Goal: Task Accomplishment & Management: Use online tool/utility

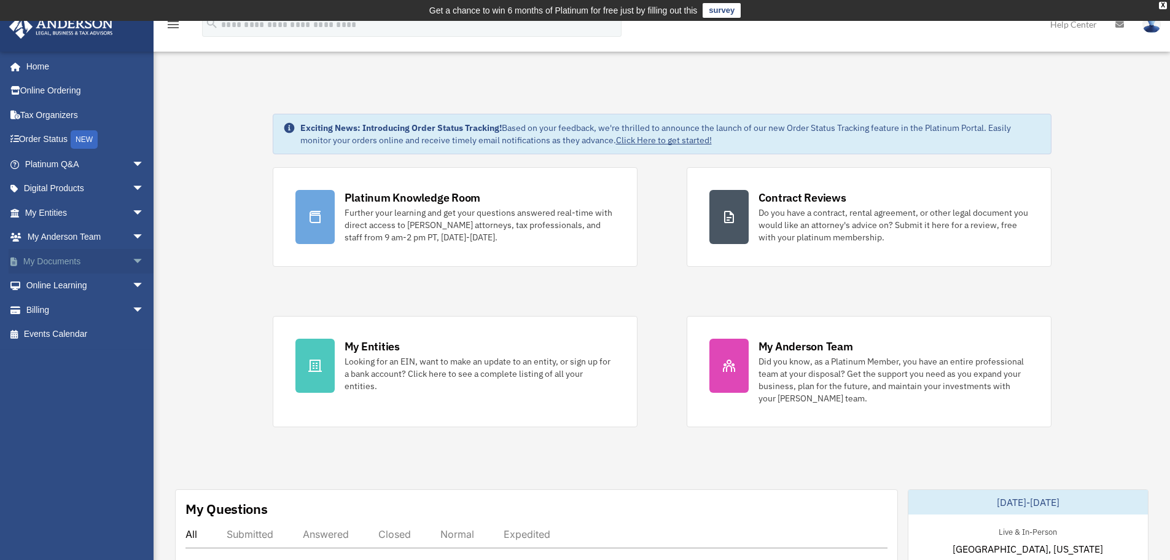
click at [132, 261] on span "arrow_drop_down" at bounding box center [144, 261] width 25 height 25
click at [45, 289] on link "Box" at bounding box center [90, 285] width 146 height 25
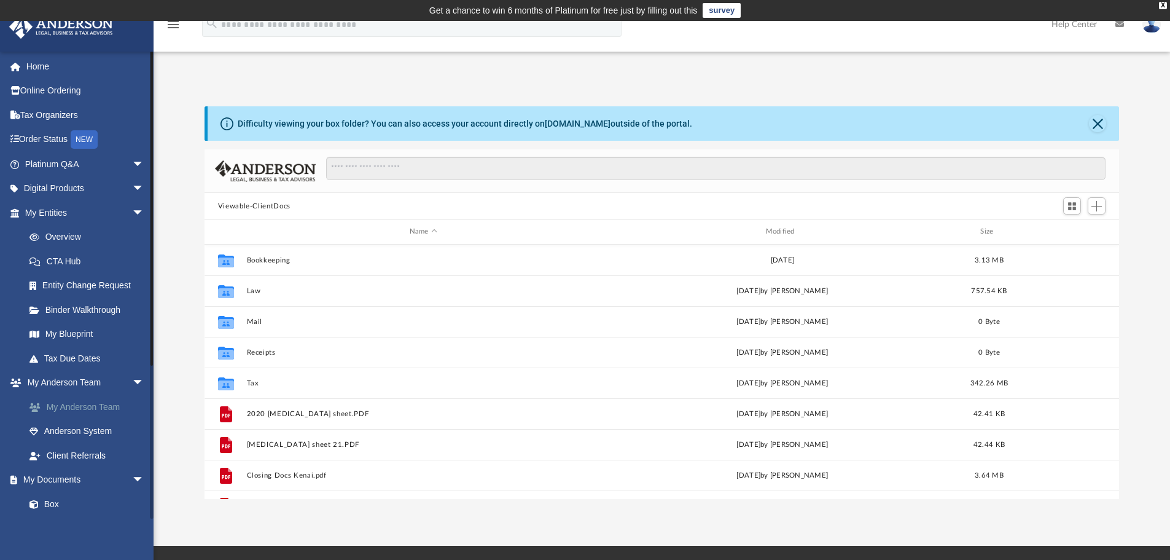
scroll to position [270, 905]
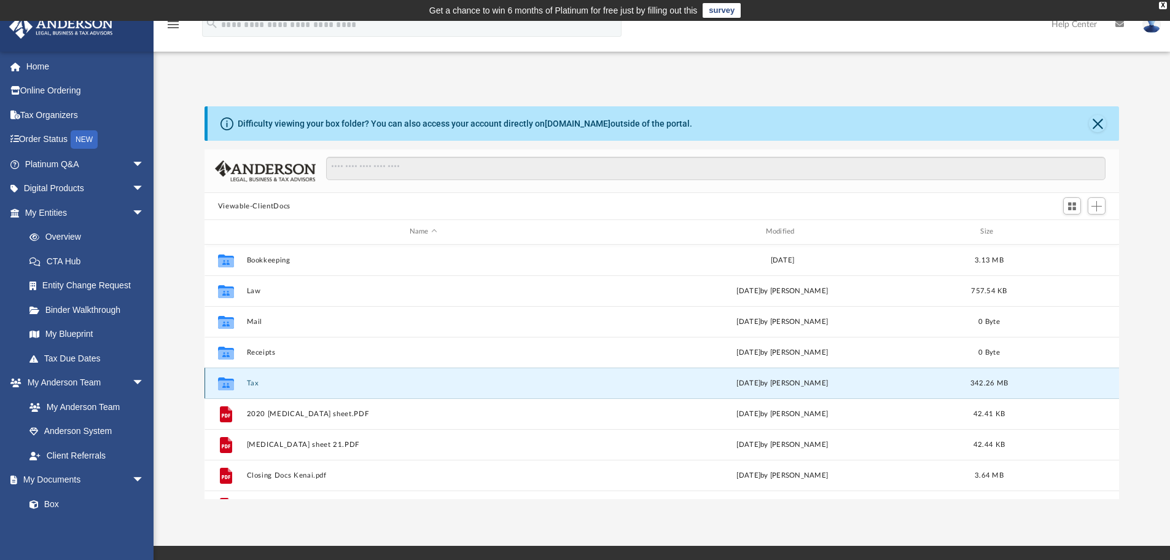
click at [249, 384] on button "Tax" at bounding box center [423, 383] width 354 height 8
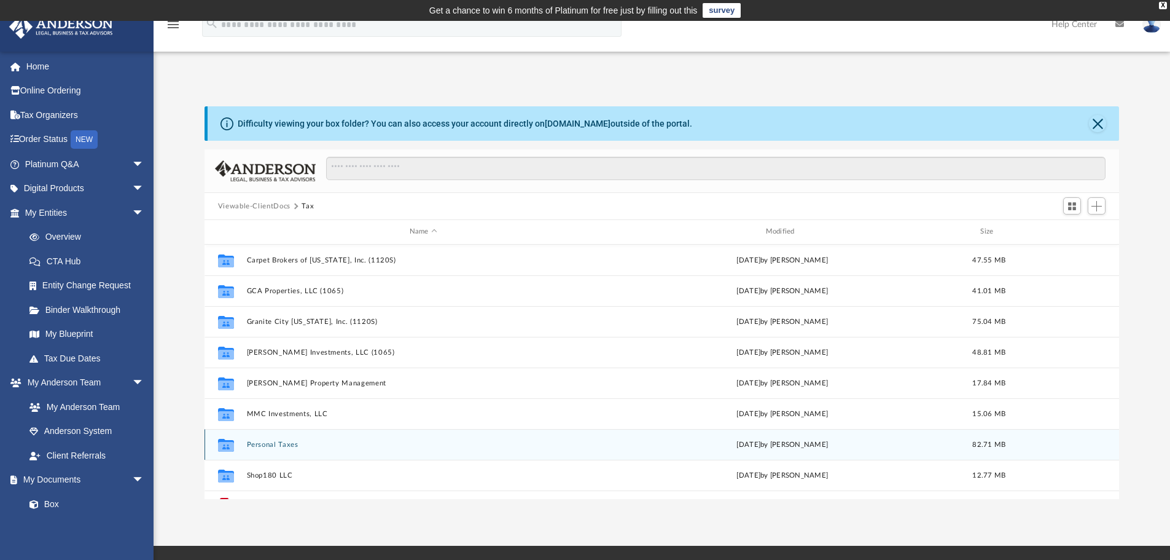
click at [270, 446] on button "Personal Taxes" at bounding box center [423, 444] width 354 height 8
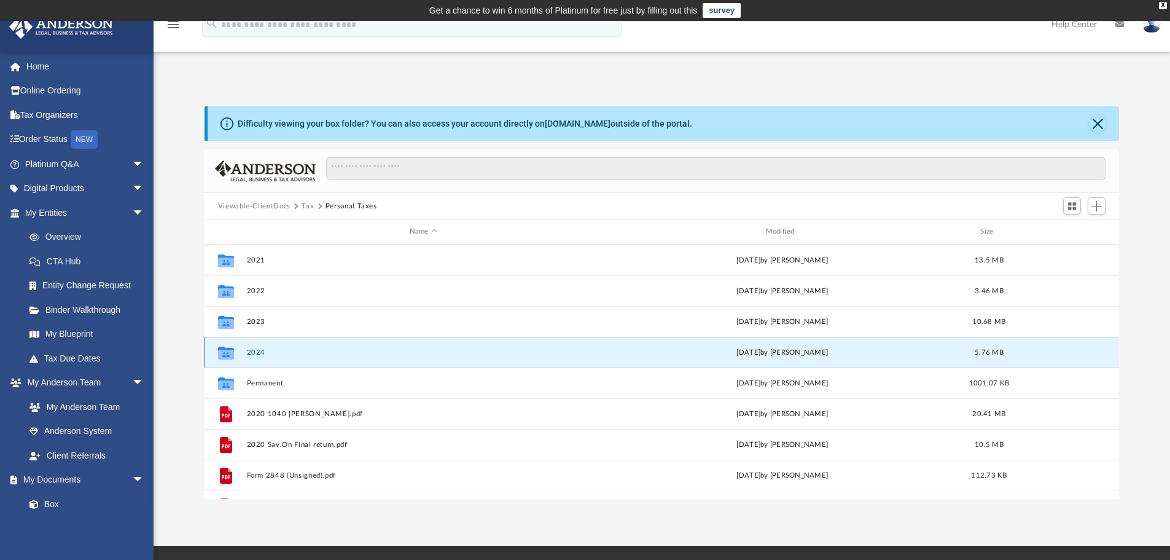
click at [264, 356] on button "2024" at bounding box center [423, 352] width 354 height 8
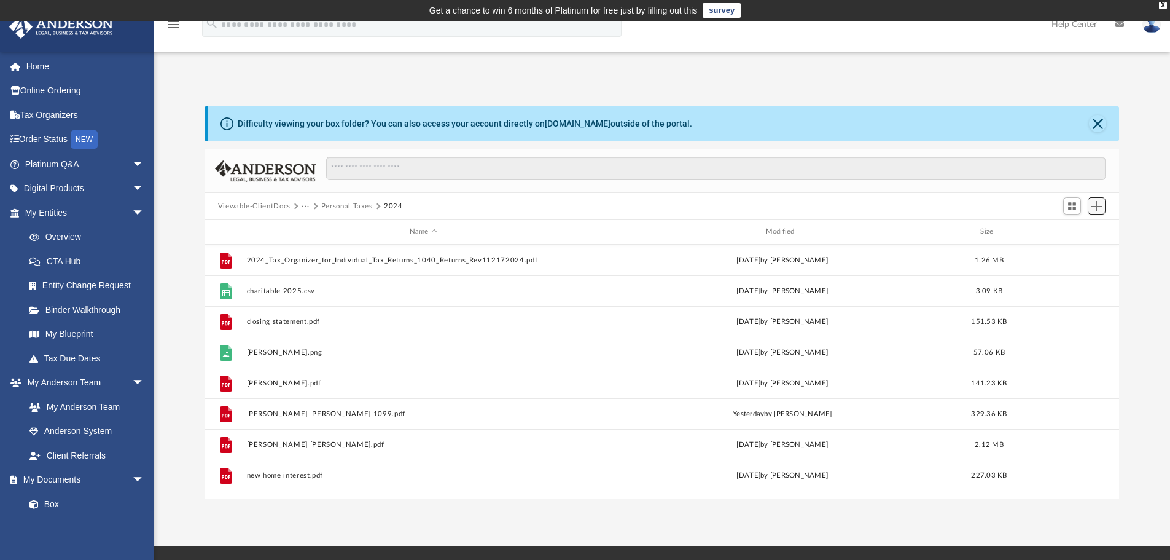
click at [1095, 203] on span "Add" at bounding box center [1097, 206] width 10 height 10
click at [1066, 231] on li "Upload" at bounding box center [1079, 230] width 39 height 13
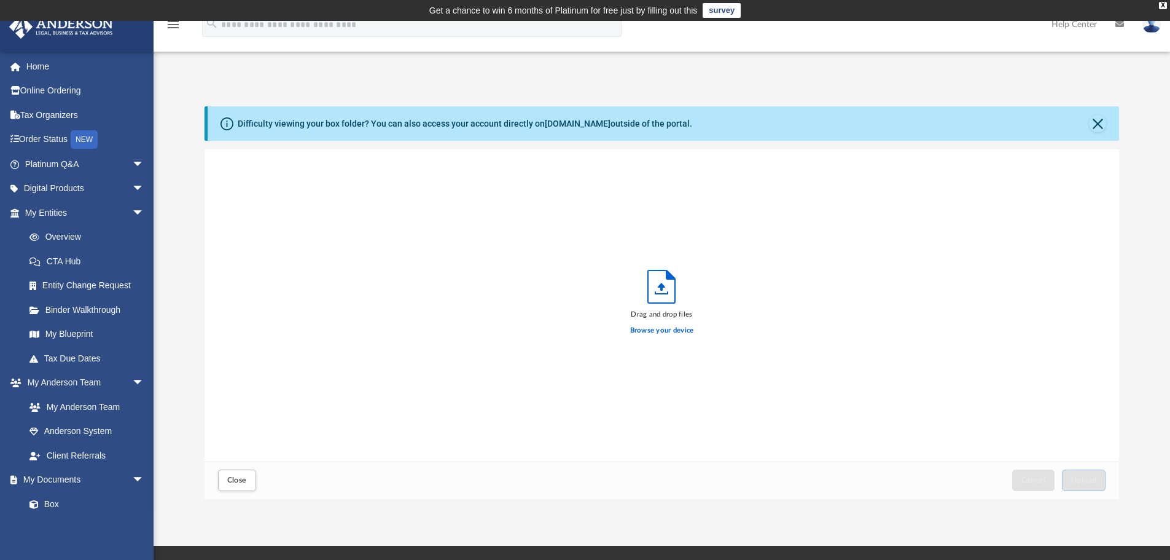
scroll to position [302, 905]
click at [642, 332] on label "Browse your device" at bounding box center [662, 330] width 64 height 11
click at [0, 0] on input "Browse your device" at bounding box center [0, 0] width 0 height 0
click at [1079, 482] on span "Upload" at bounding box center [1084, 479] width 26 height 7
